Goal: Information Seeking & Learning: Learn about a topic

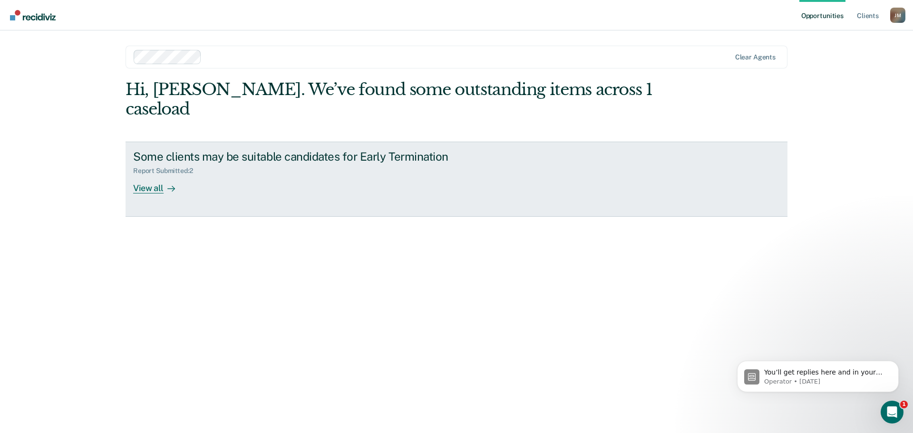
click at [146, 175] on div "View all" at bounding box center [159, 184] width 53 height 19
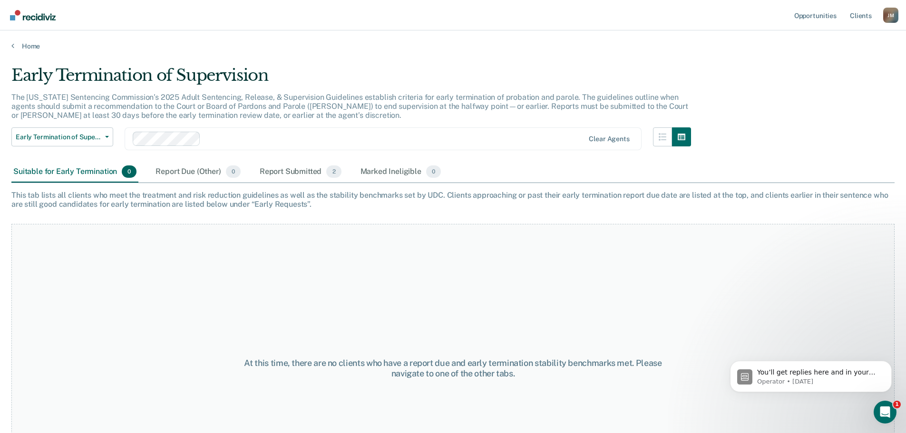
scroll to position [48, 0]
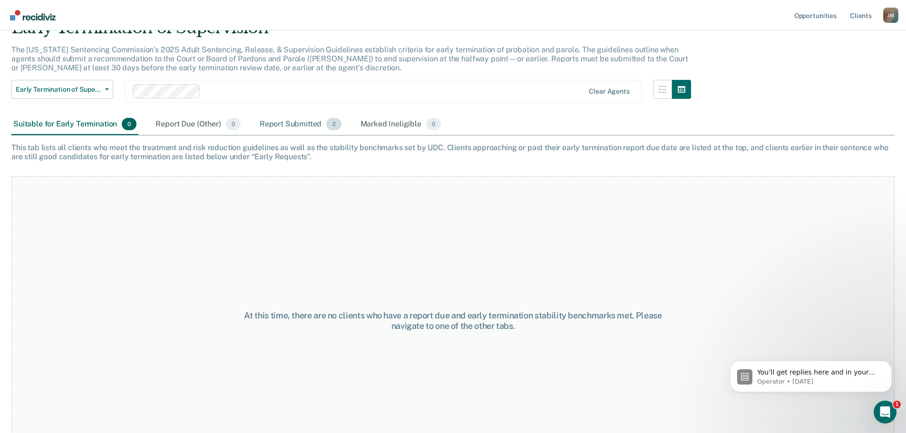
click at [298, 125] on div "Report Submitted 2" at bounding box center [301, 124] width 86 height 21
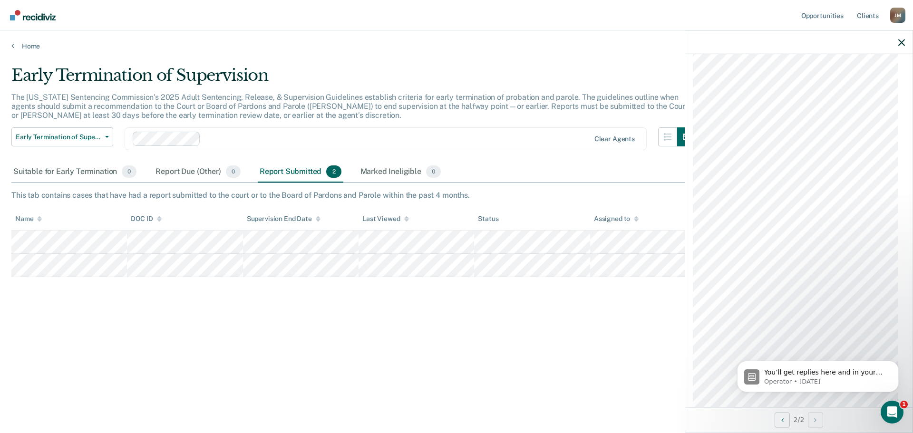
scroll to position [644, 0]
click at [811, 371] on span "You’ll get replies here and in your email: ✉️ [EMAIL_ADDRESS][US_STATE][DOMAIN_…" at bounding box center [823, 386] width 118 height 36
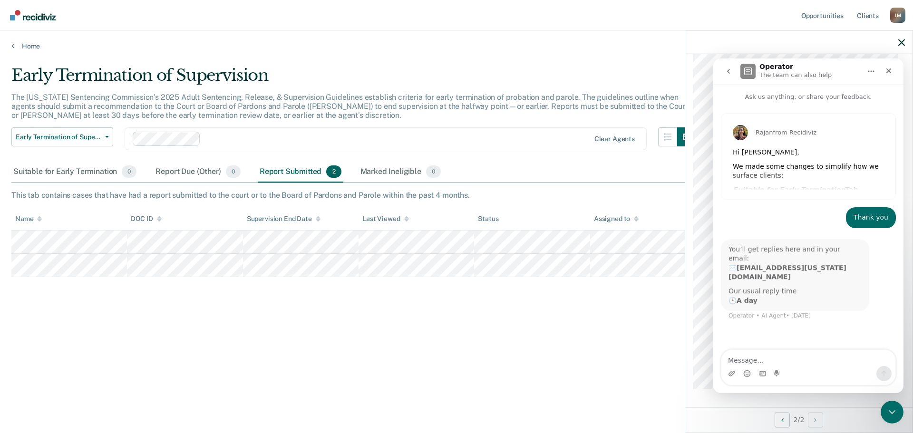
scroll to position [1, 0]
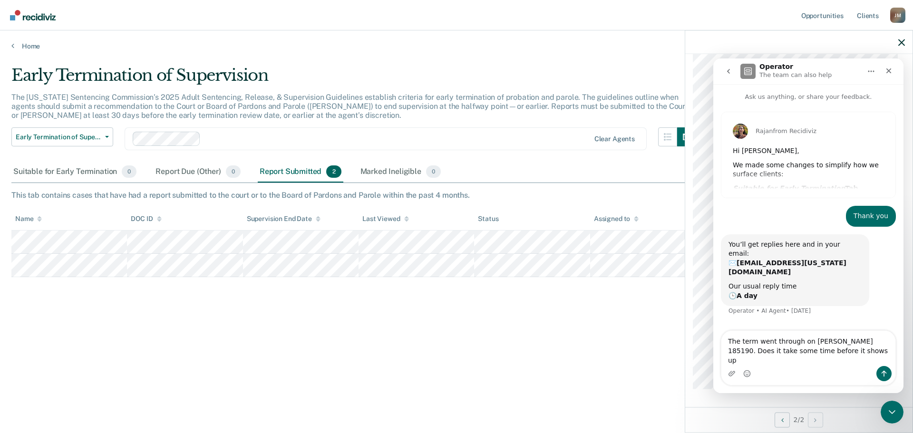
type textarea "The term went through on [PERSON_NAME] 185190. Does it take some time before it…"
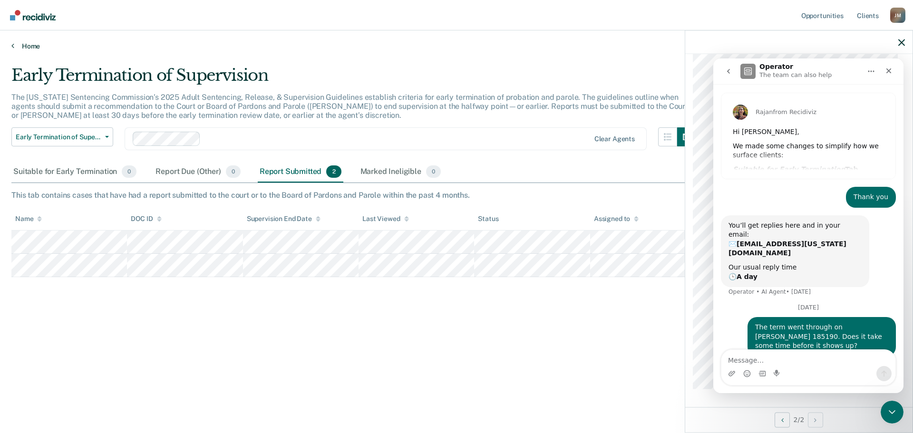
click at [580, 44] on link "Home" at bounding box center [456, 46] width 890 height 9
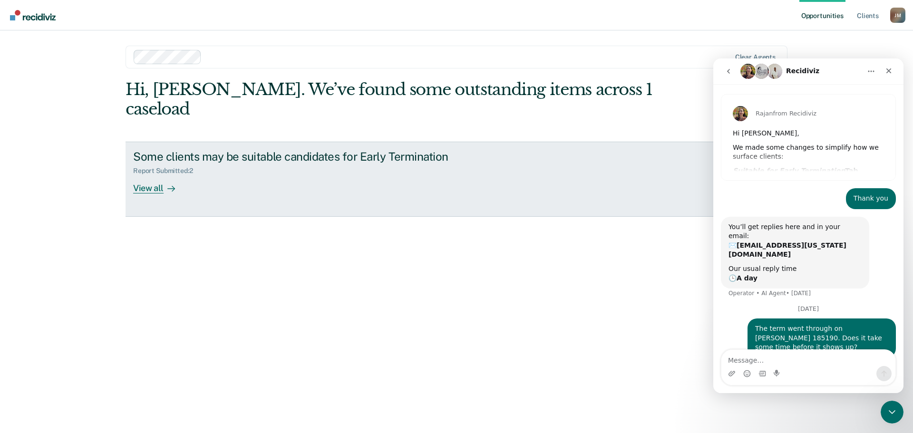
scroll to position [46, 0]
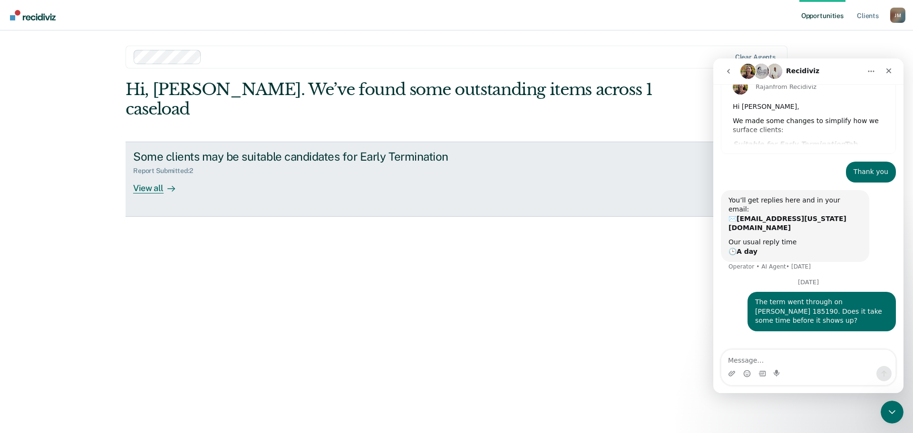
click at [151, 175] on div "View all" at bounding box center [159, 184] width 53 height 19
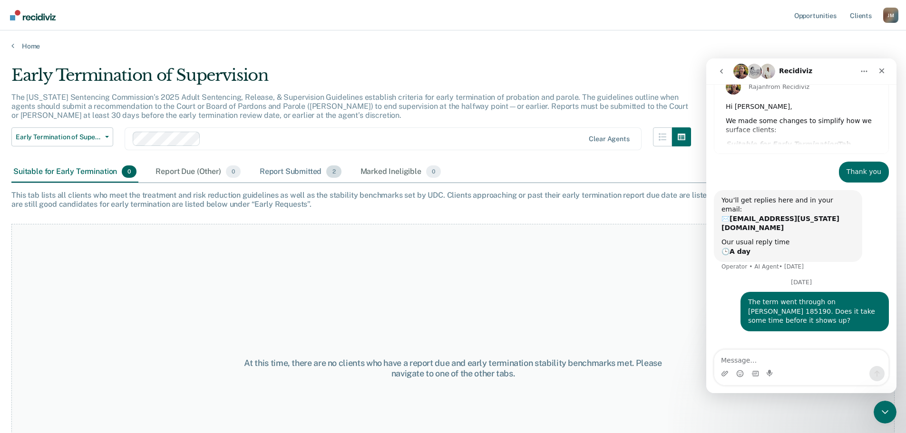
click at [280, 169] on div "Report Submitted 2" at bounding box center [301, 172] width 86 height 21
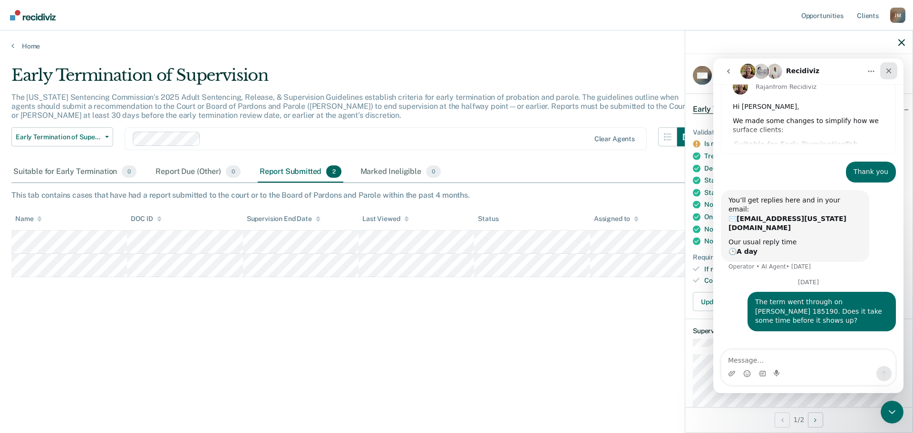
click at [885, 70] on icon "Close" at bounding box center [889, 71] width 8 height 8
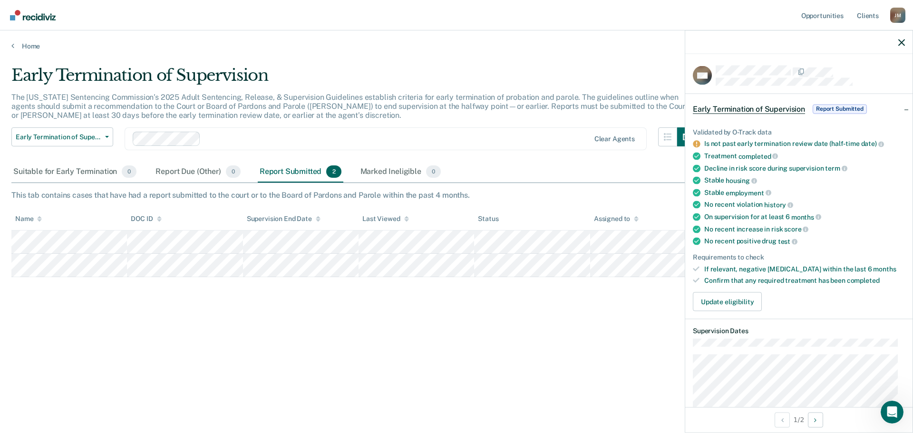
scroll to position [46, 0]
click at [901, 44] on icon "button" at bounding box center [901, 42] width 7 height 7
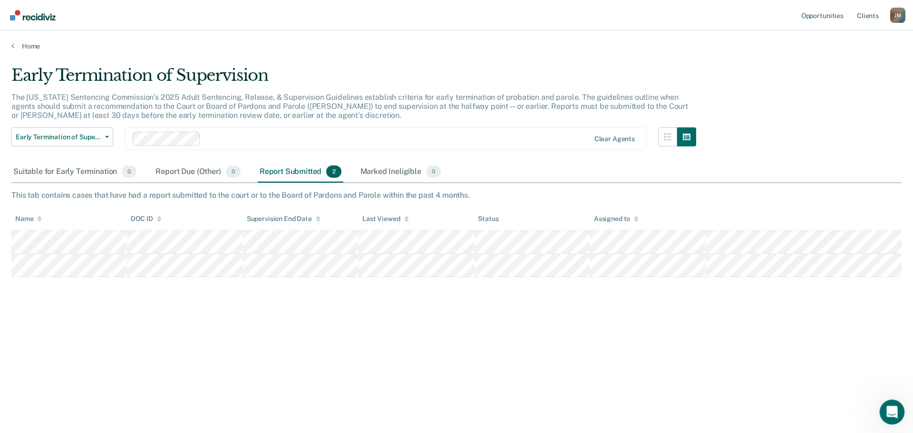
click at [889, 409] on icon "Open Intercom Messenger" at bounding box center [891, 411] width 16 height 16
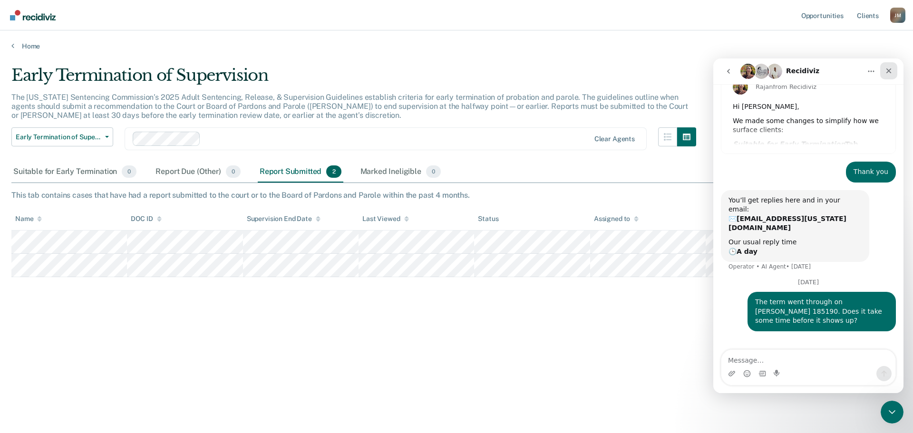
click at [887, 69] on icon "Close" at bounding box center [888, 70] width 5 height 5
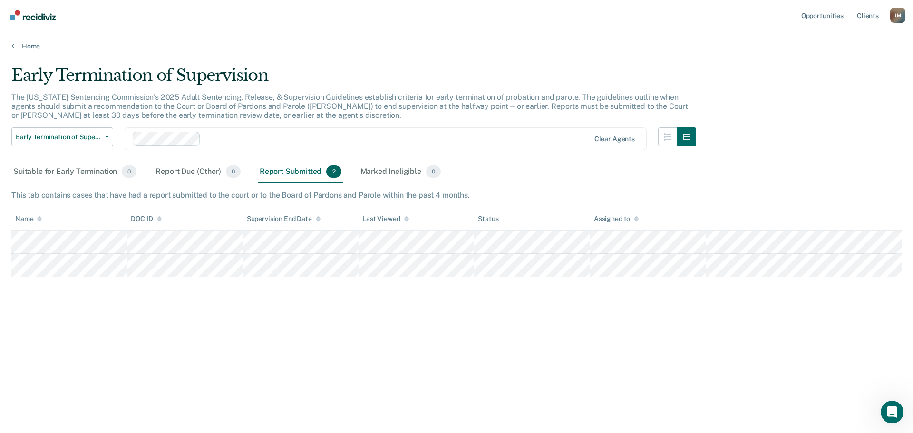
scroll to position [200, 0]
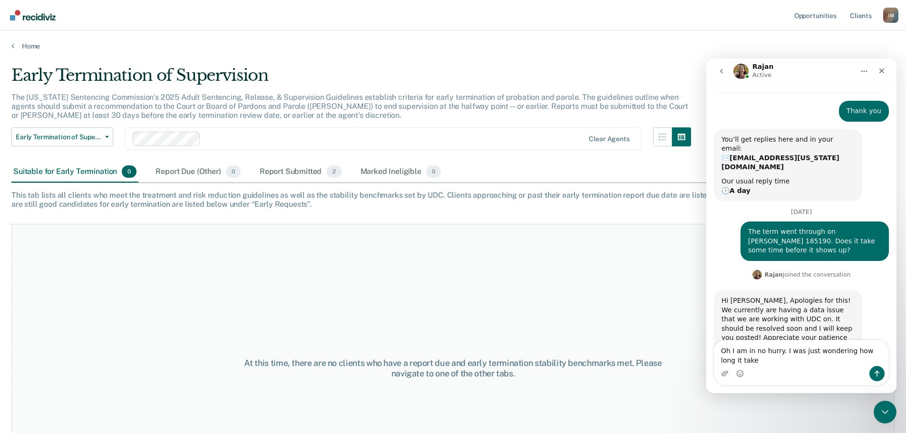
scroll to position [116, 0]
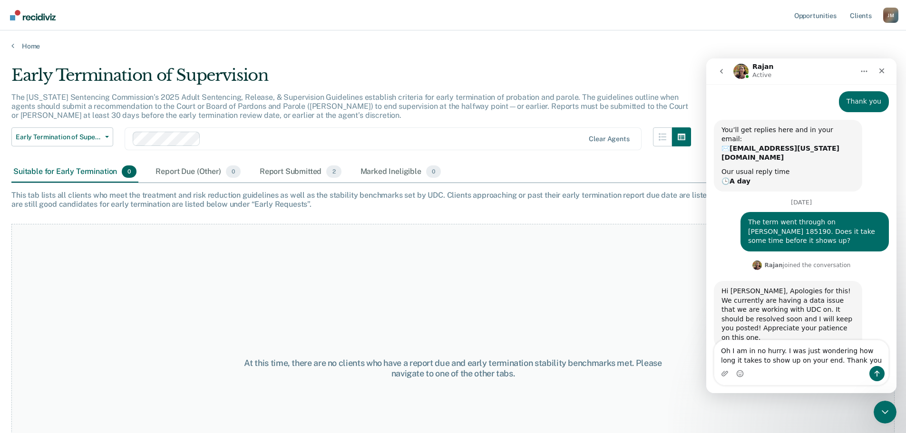
type textarea "Oh I am in no hurry. I was just wondering how long it takes to show up on your …"
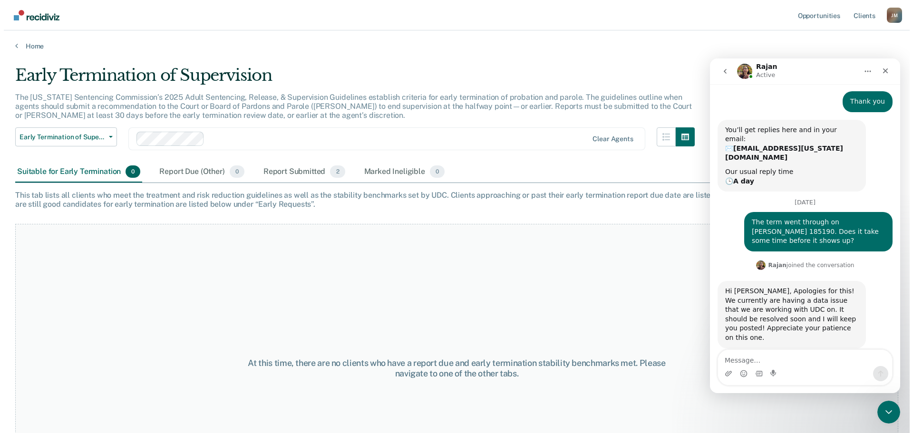
scroll to position [154, 0]
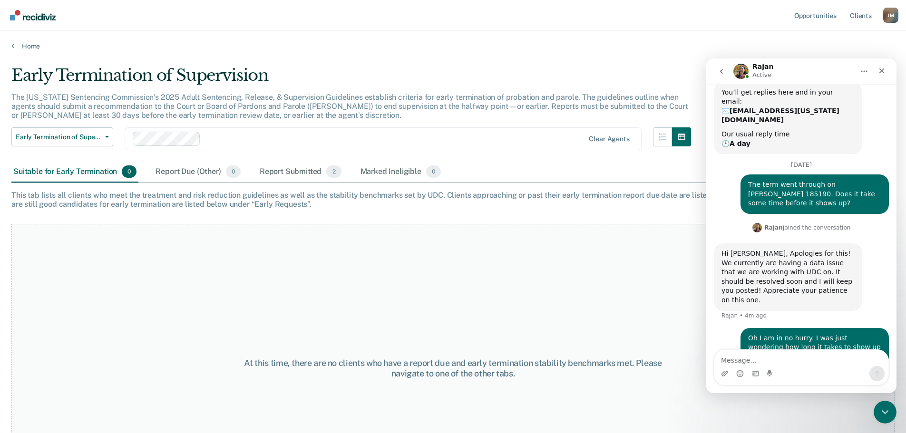
click at [435, 147] on div "Clear agents" at bounding box center [383, 138] width 517 height 23
click at [143, 353] on div "At this time, there are no clients who have a report due and early termination …" at bounding box center [452, 368] width 883 height 289
click at [296, 170] on div "Report Submitted 2" at bounding box center [301, 172] width 86 height 21
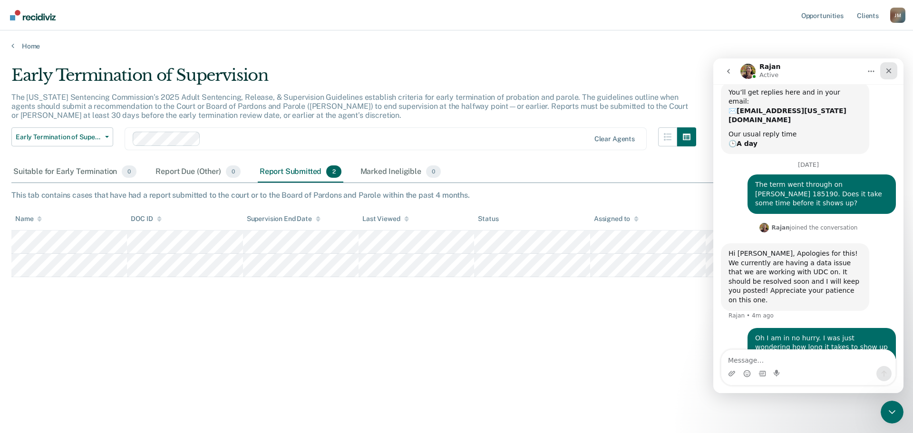
click at [887, 70] on icon "Close" at bounding box center [889, 71] width 8 height 8
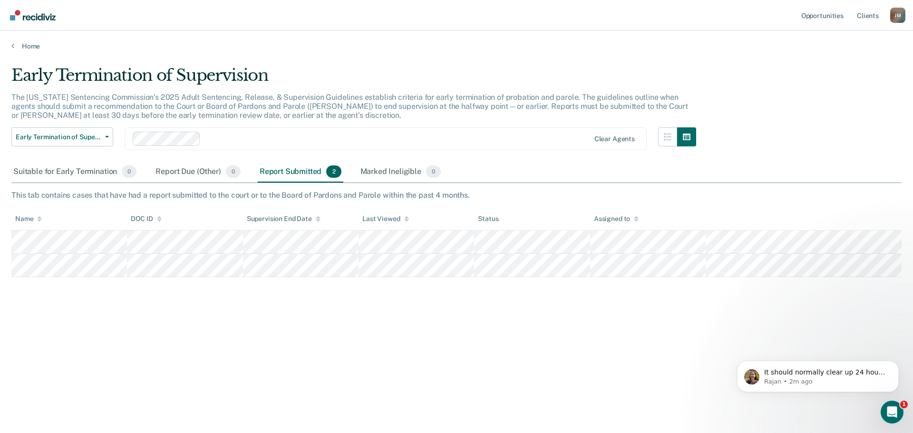
scroll to position [200, 0]
click at [890, 413] on icon "Open Intercom Messenger" at bounding box center [891, 411] width 16 height 16
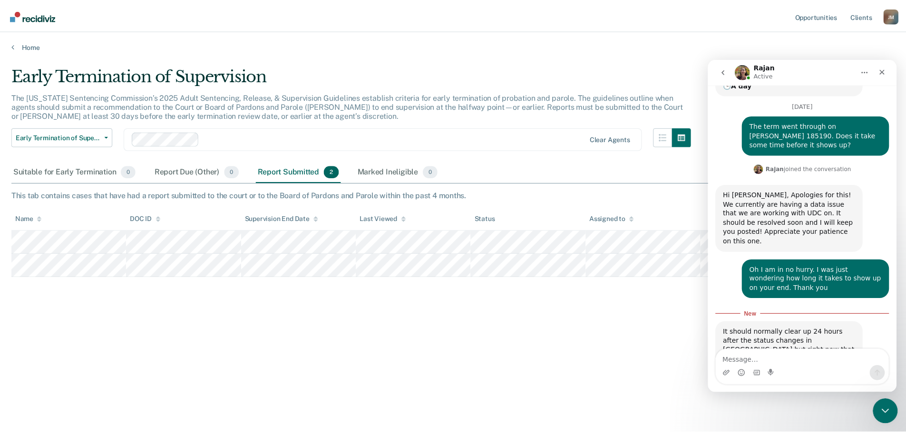
scroll to position [216, 0]
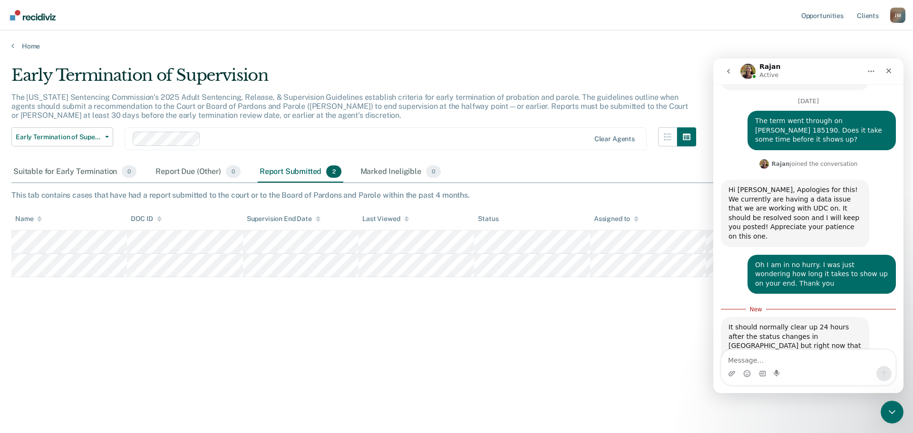
click at [623, 341] on div "Early Termination of Supervision The Utah Sentencing Commission’s 2025 Adult Se…" at bounding box center [456, 214] width 890 height 296
click at [884, 70] on div "Close" at bounding box center [888, 70] width 17 height 17
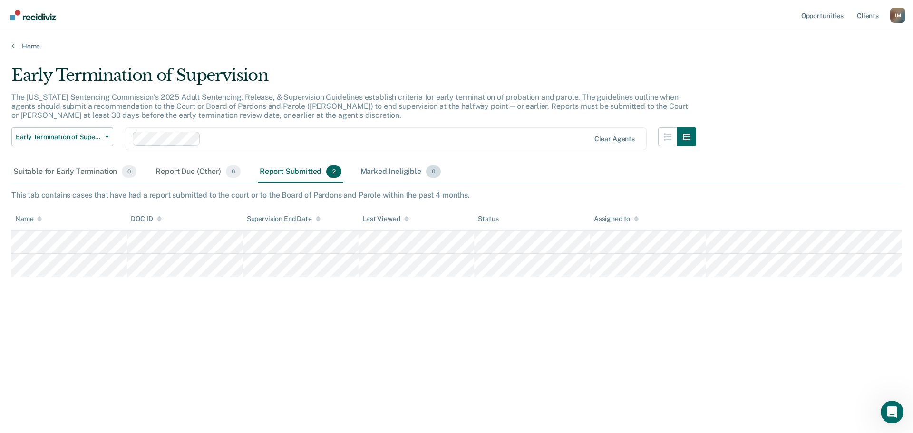
click at [388, 178] on div "Marked Ineligible 0" at bounding box center [400, 172] width 85 height 21
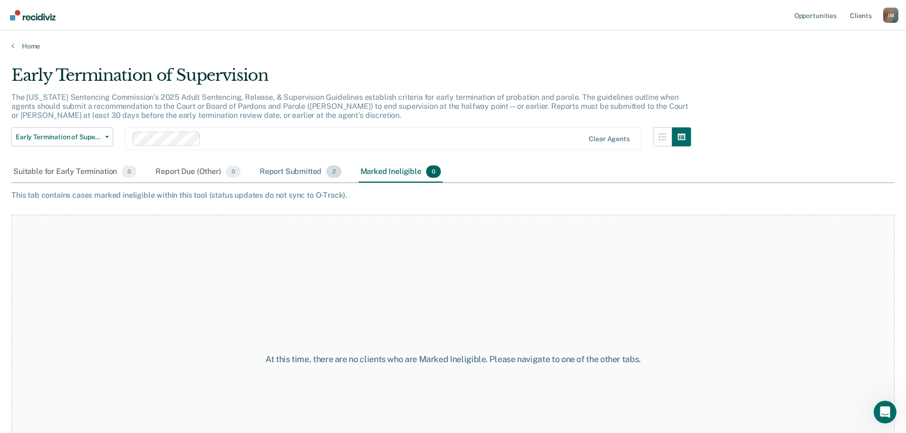
click at [285, 172] on div "Report Submitted 2" at bounding box center [301, 172] width 86 height 21
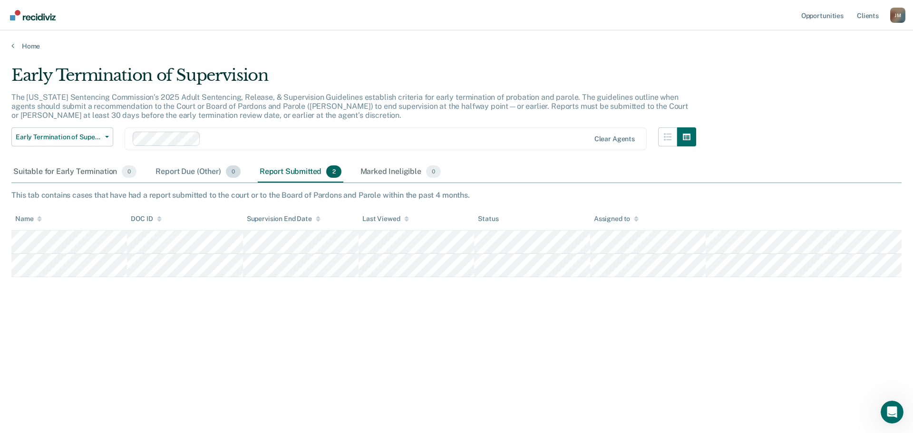
click at [208, 173] on div "Report Due (Other) 0" at bounding box center [198, 172] width 88 height 21
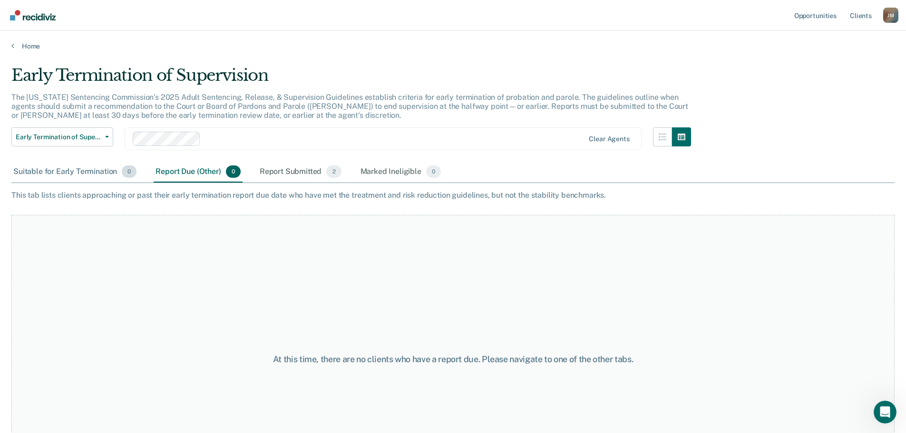
click at [69, 169] on div "Suitable for Early Termination 0" at bounding box center [74, 172] width 127 height 21
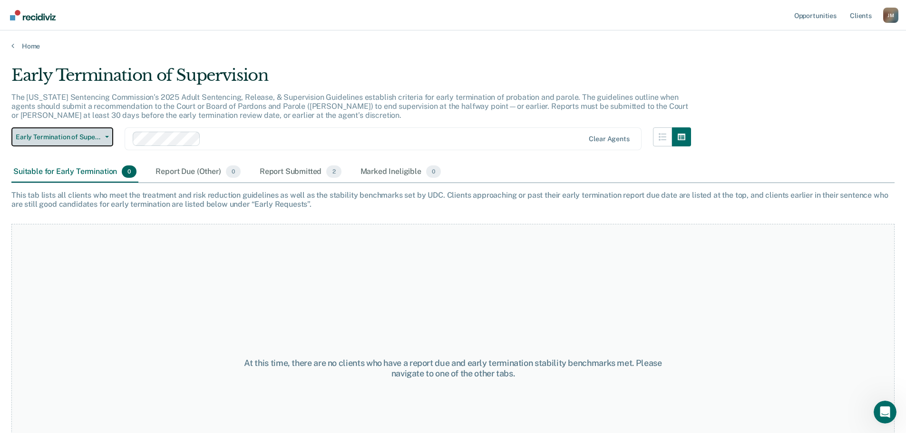
click at [105, 135] on button "Early Termination of Supervision" at bounding box center [62, 136] width 102 height 19
